Goal: Navigation & Orientation: Understand site structure

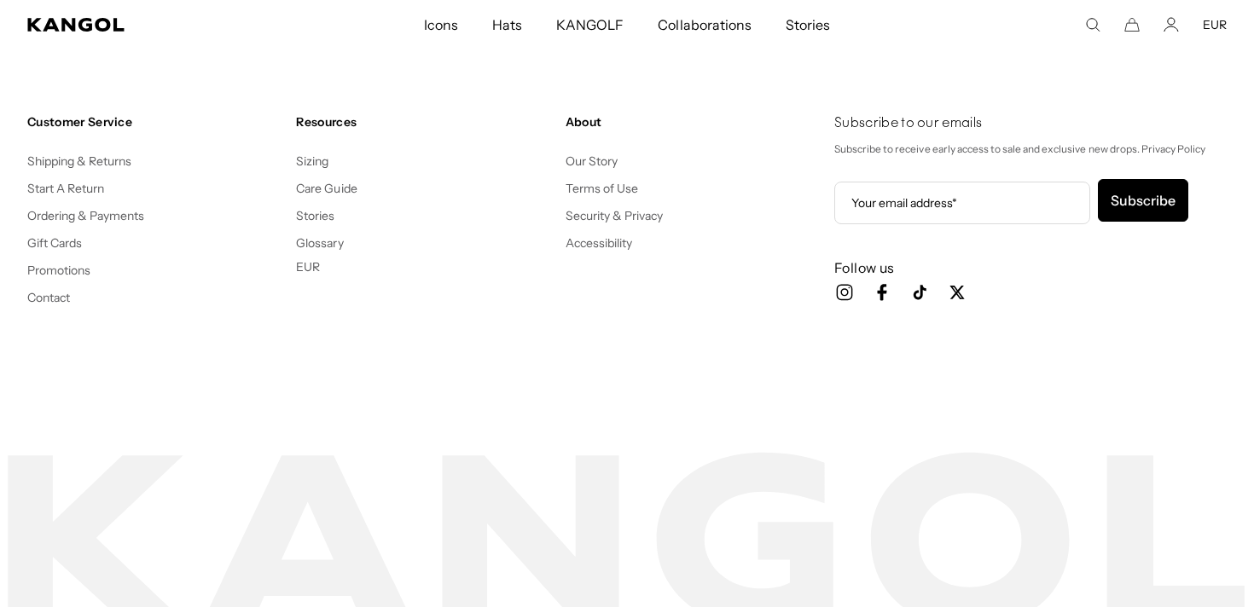
scroll to position [0, 351]
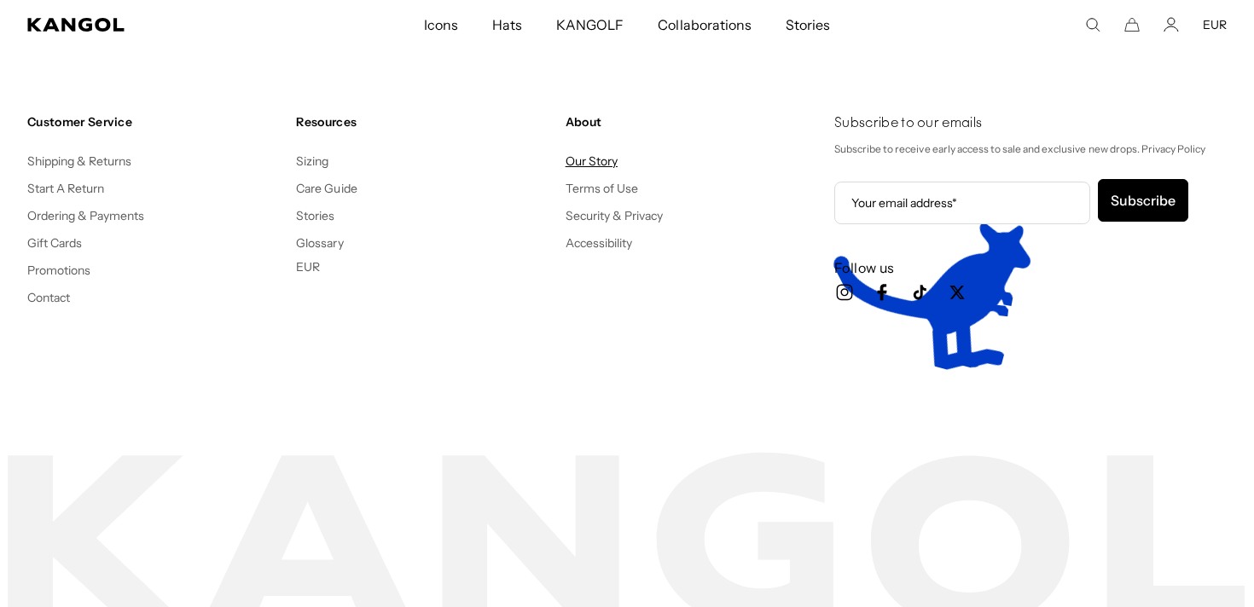
click at [592, 167] on link "Our Story" at bounding box center [592, 161] width 52 height 15
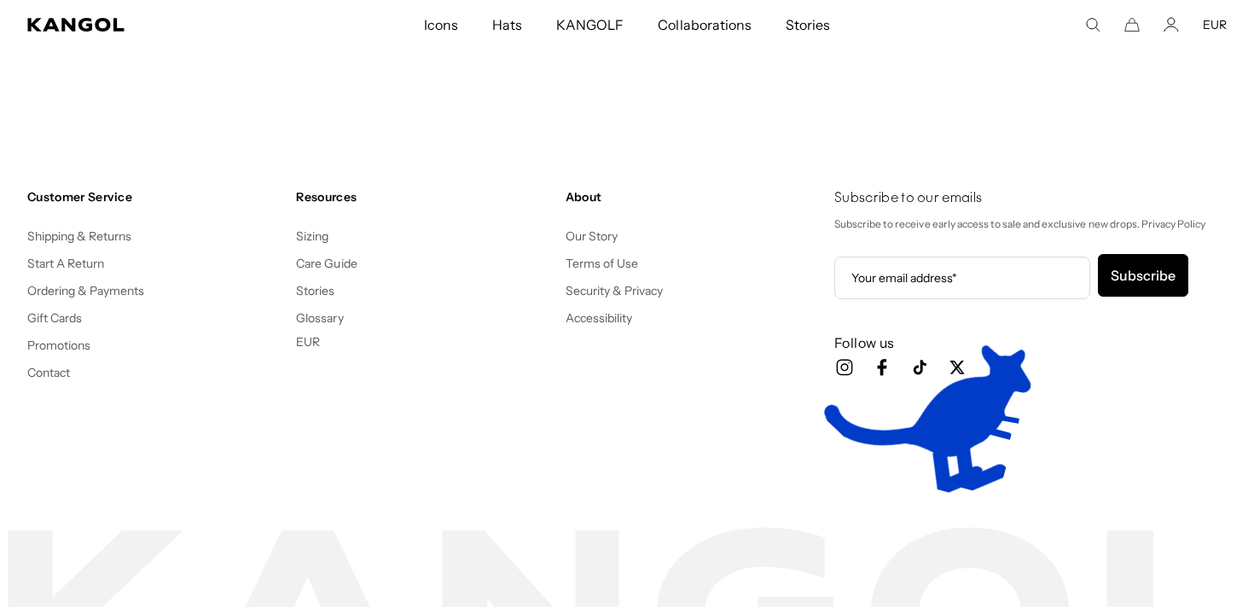
scroll to position [0, 351]
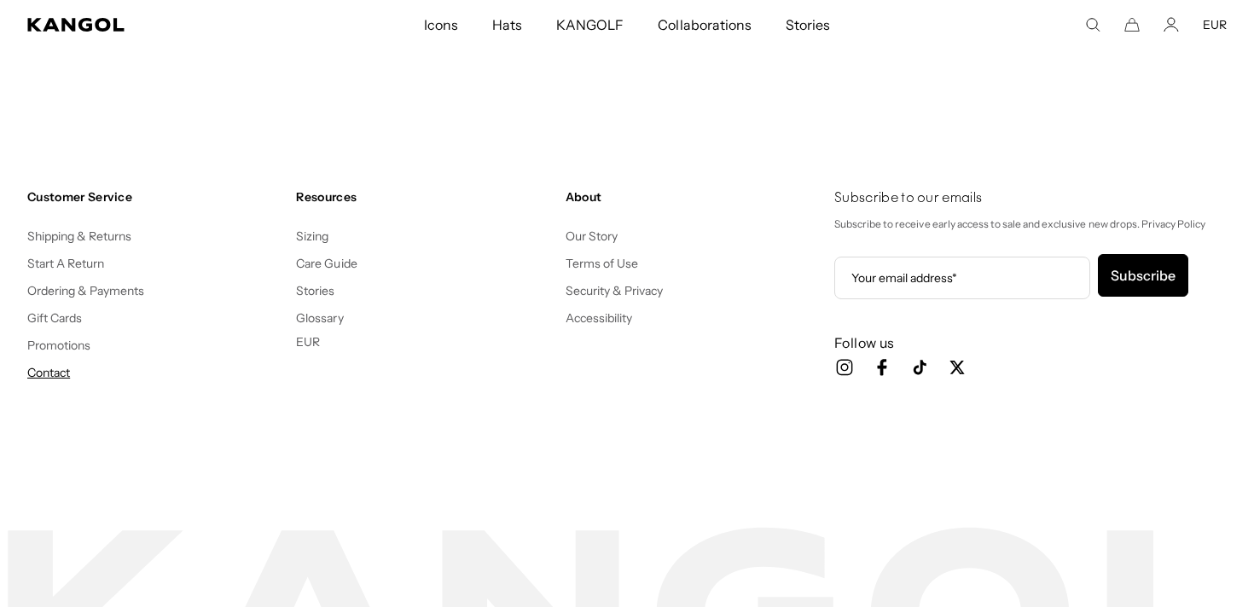
click at [40, 365] on link "Contact" at bounding box center [48, 372] width 43 height 15
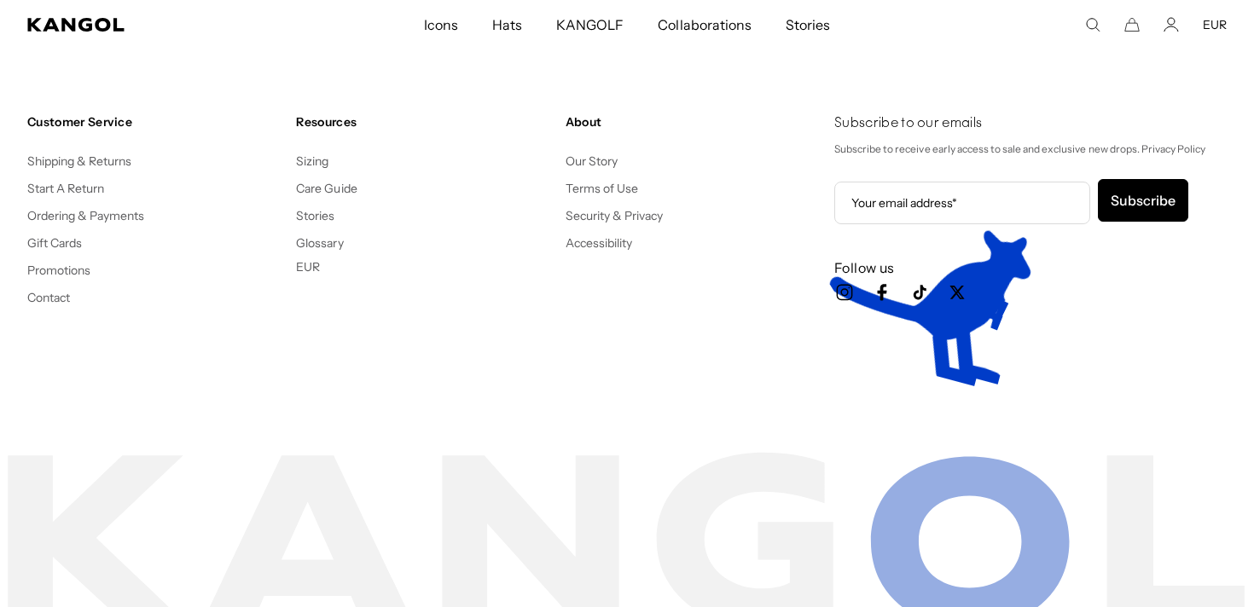
scroll to position [0, 351]
